Goal: Transaction & Acquisition: Obtain resource

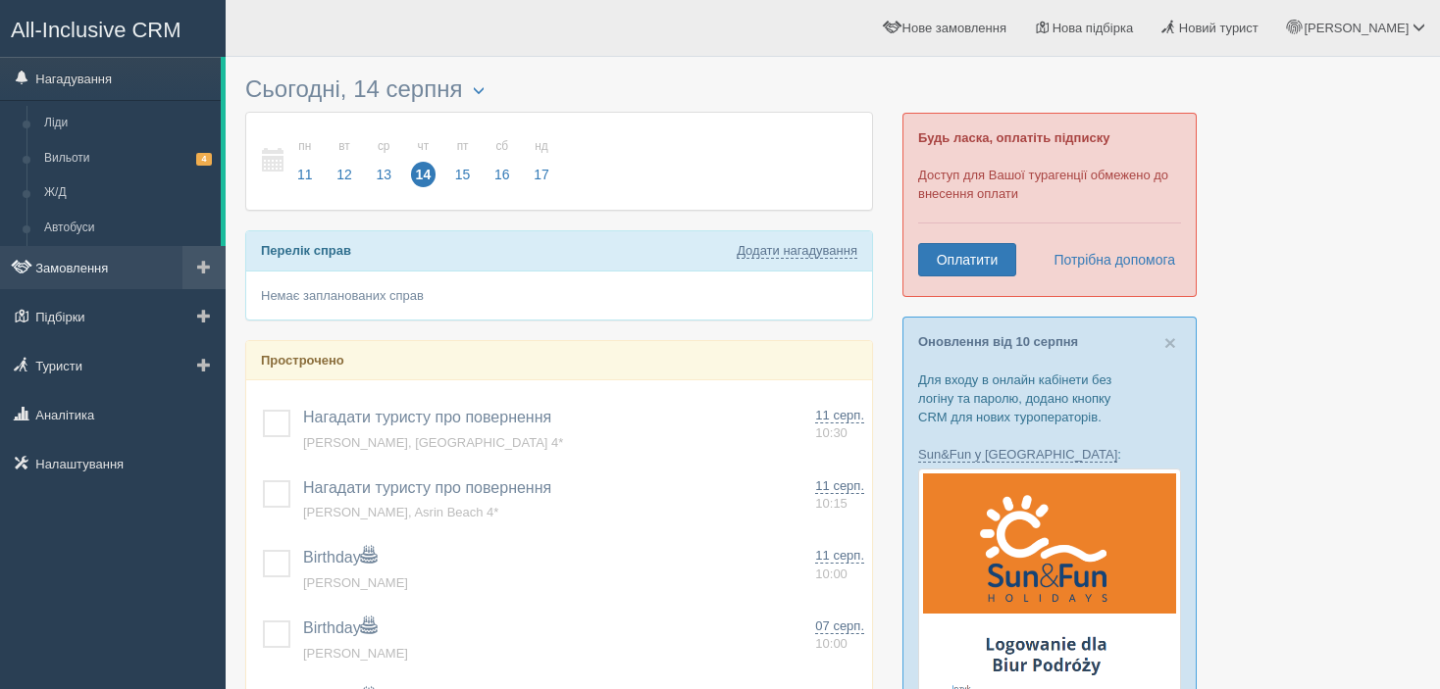
click at [97, 271] on link "Замовлення" at bounding box center [113, 267] width 226 height 43
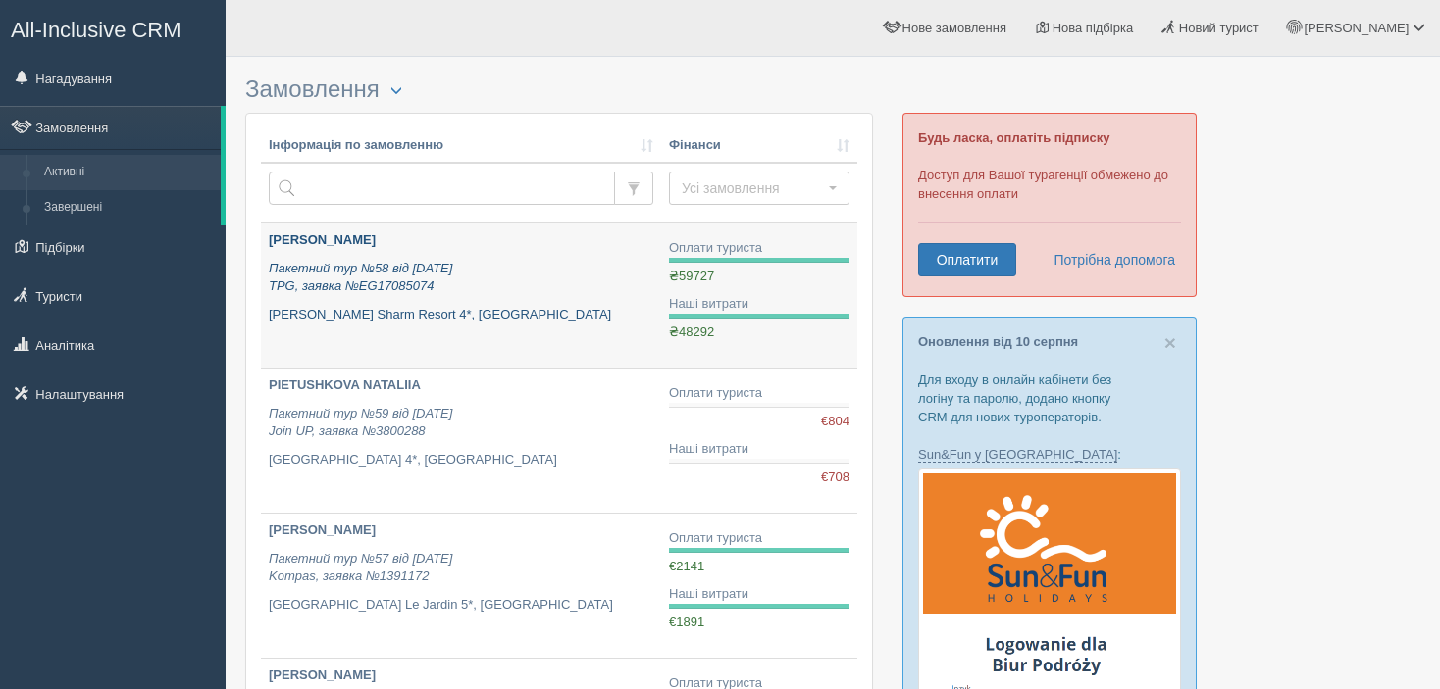
click at [415, 281] on icon "Пакетний тур №58 від [DATE] TPG, заявка №EG17085074" at bounding box center [360, 277] width 183 height 33
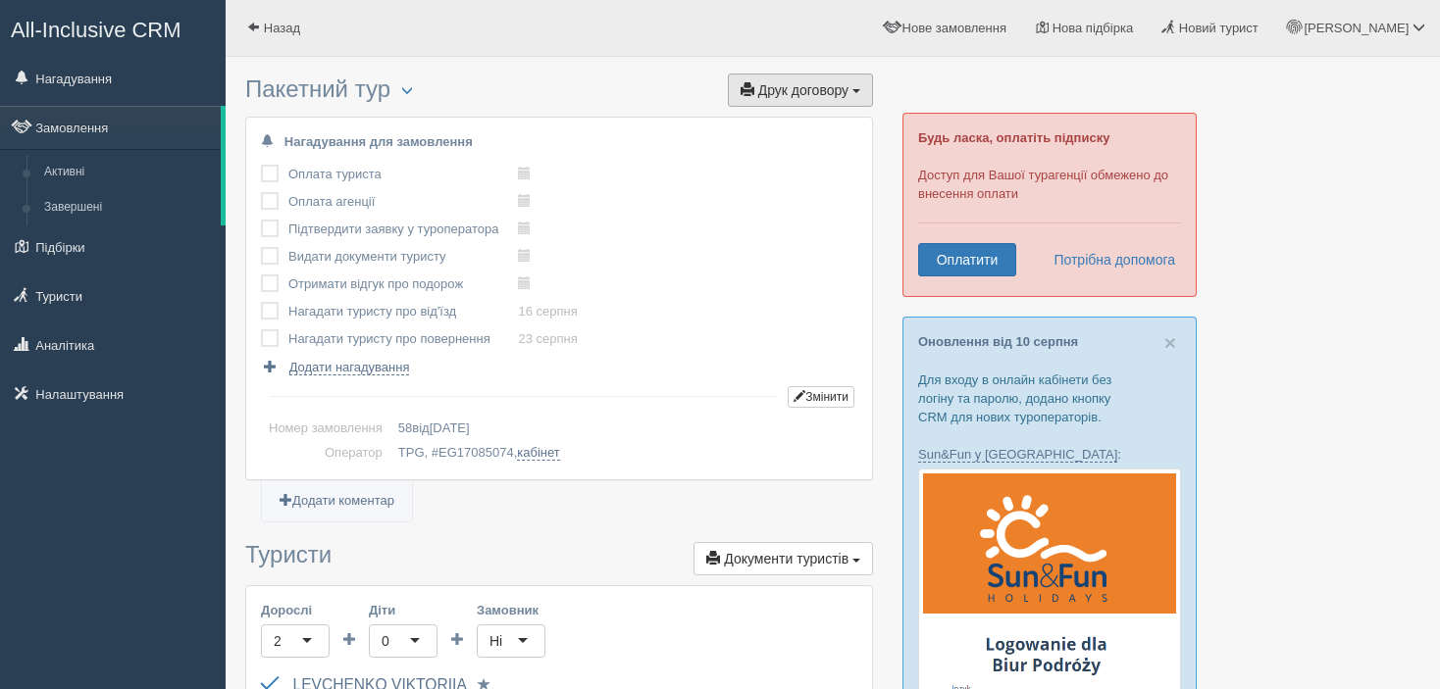
click at [797, 99] on button "Друк договору Друк" at bounding box center [800, 90] width 145 height 33
click at [796, 118] on link "TPG" at bounding box center [777, 126] width 190 height 32
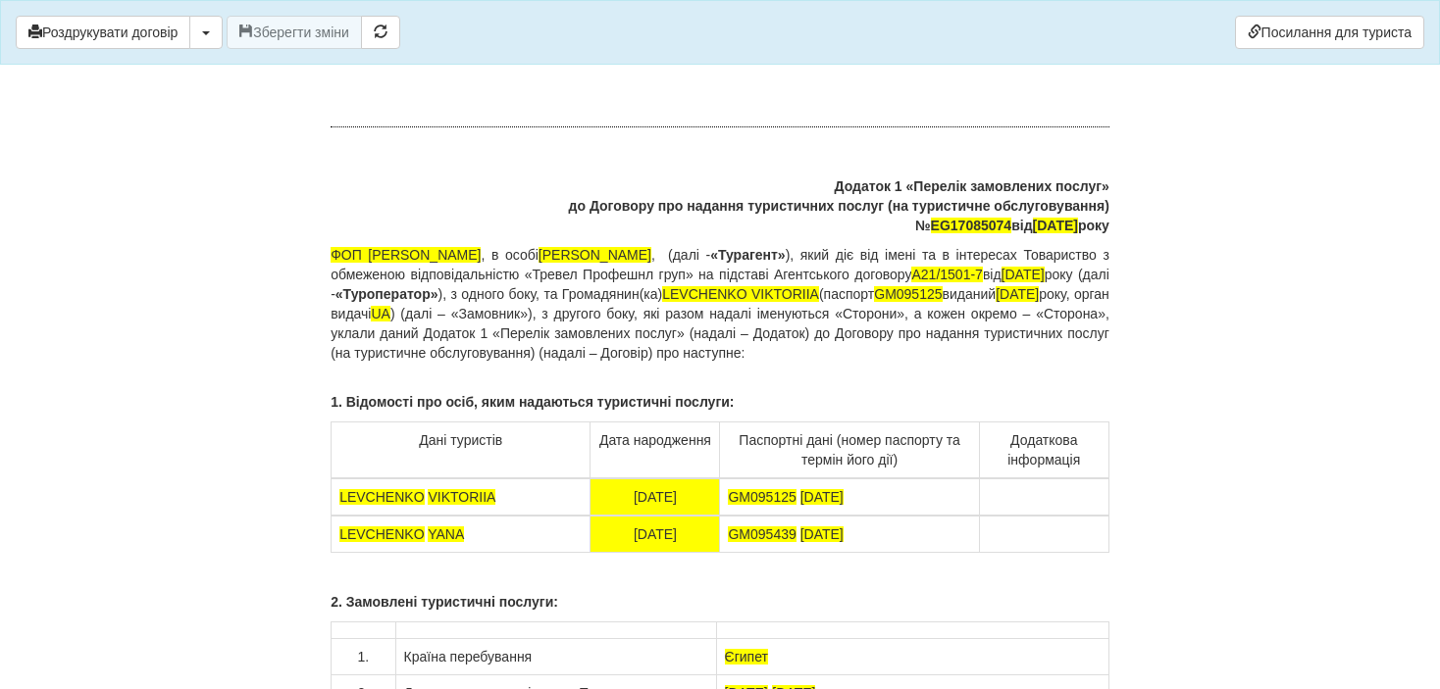
scroll to position [13829, 0]
